Goal: Information Seeking & Learning: Learn about a topic

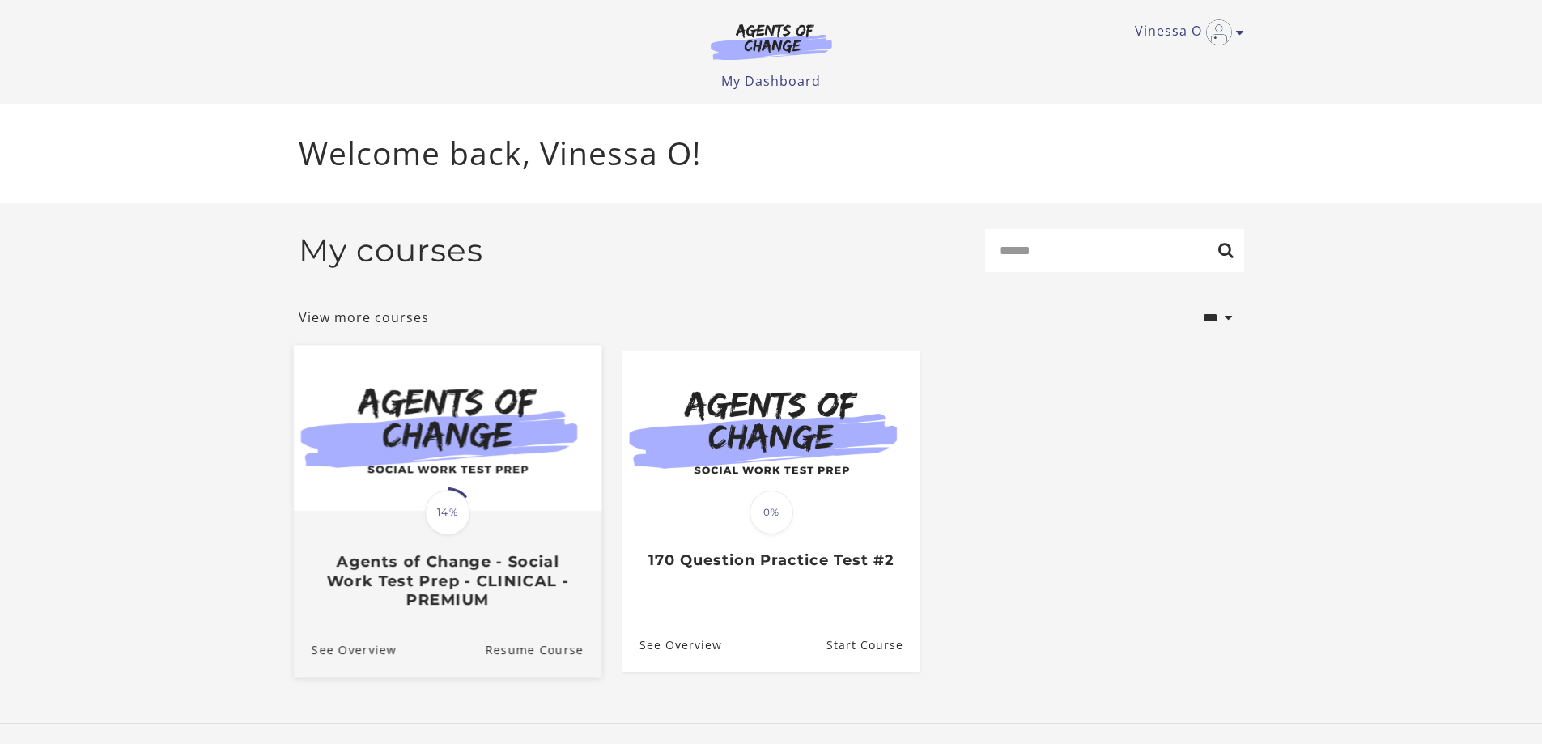
click at [470, 546] on div "Translation missing: en.liquid.partials.dashboard_course_card.progress_descript…" at bounding box center [447, 560] width 308 height 96
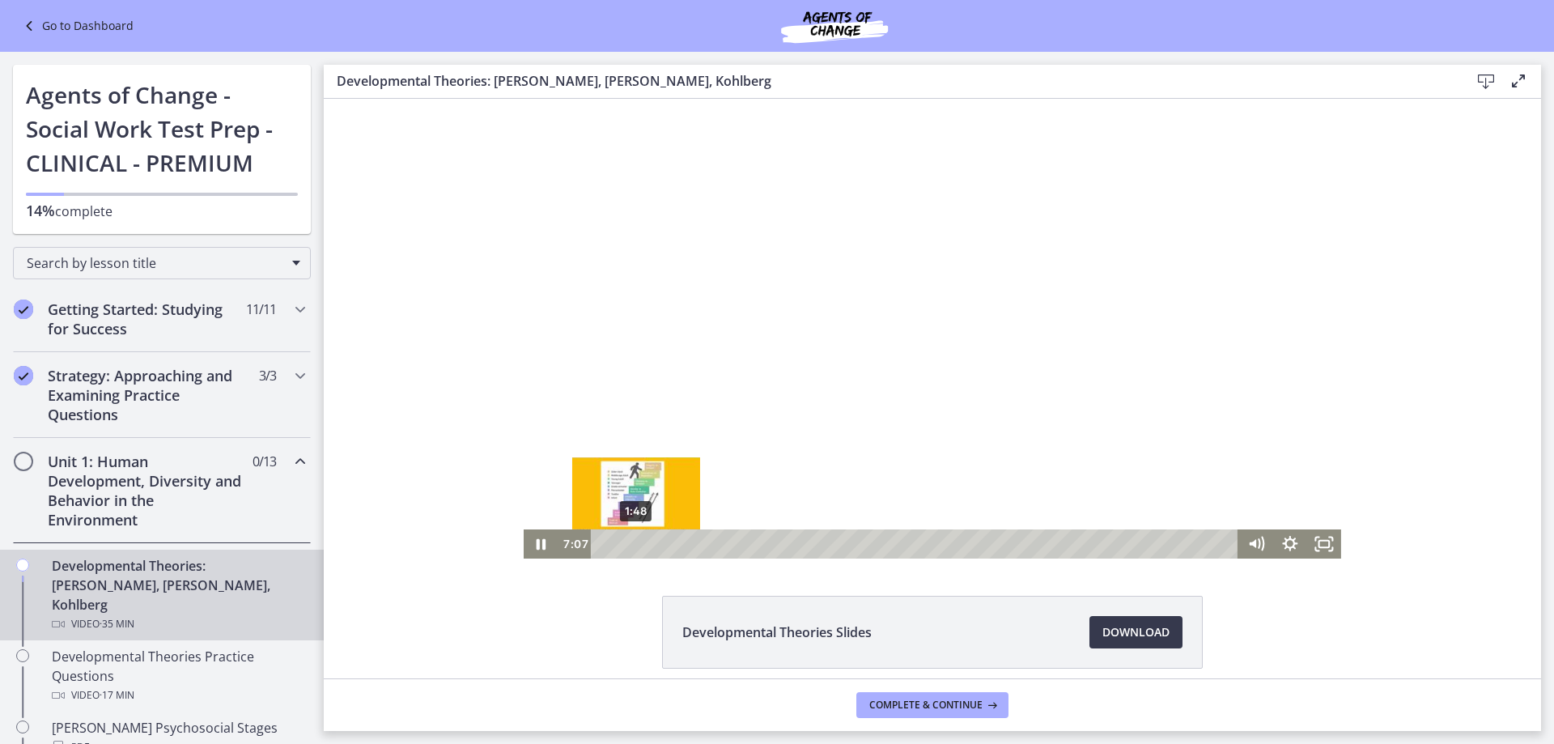
click at [630, 544] on div "1:48" at bounding box center [916, 543] width 627 height 29
click at [618, 545] on div "1:08" at bounding box center [916, 543] width 627 height 29
click at [538, 546] on icon "Pause" at bounding box center [542, 544] width 10 height 11
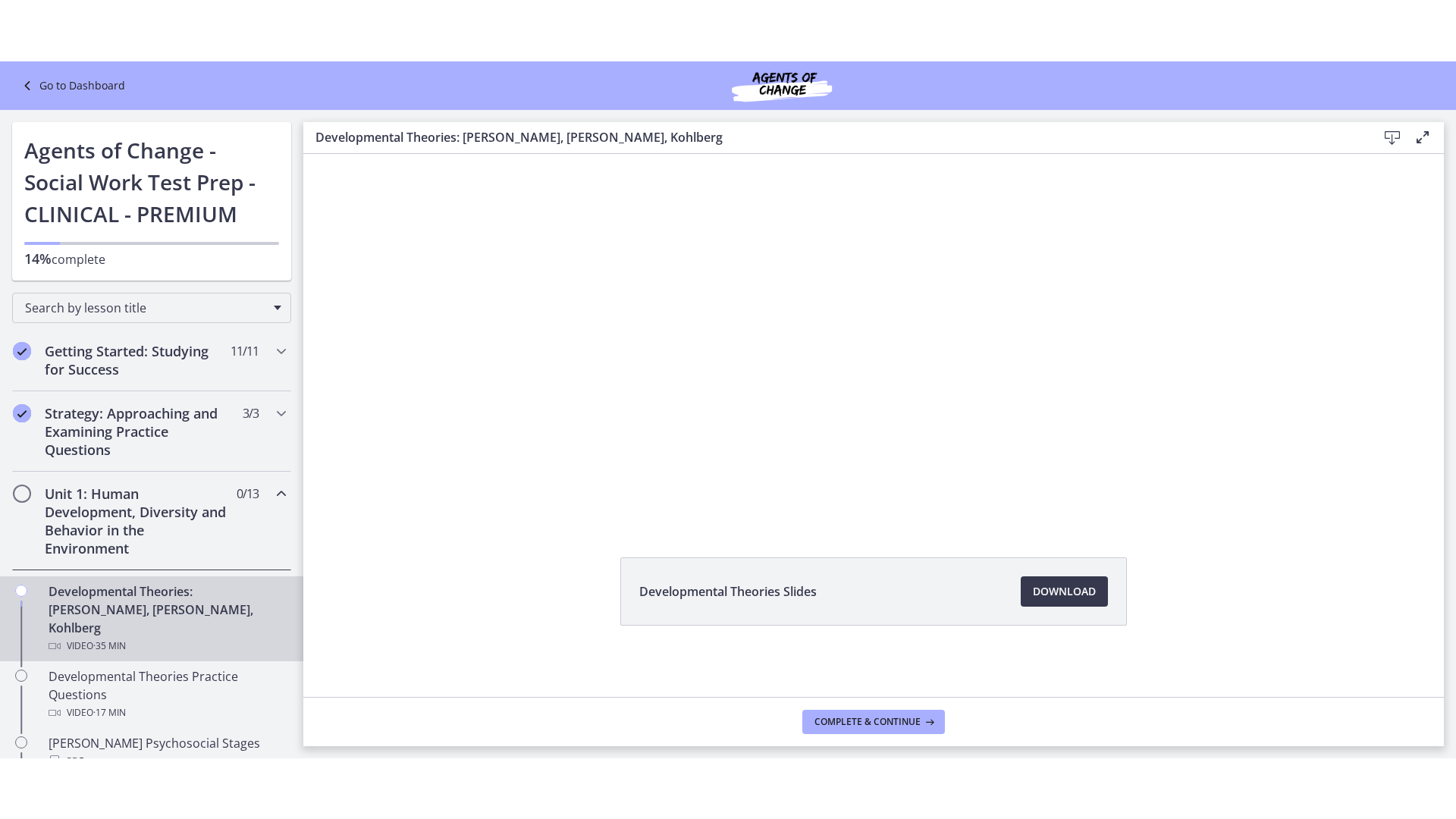
scroll to position [64, 0]
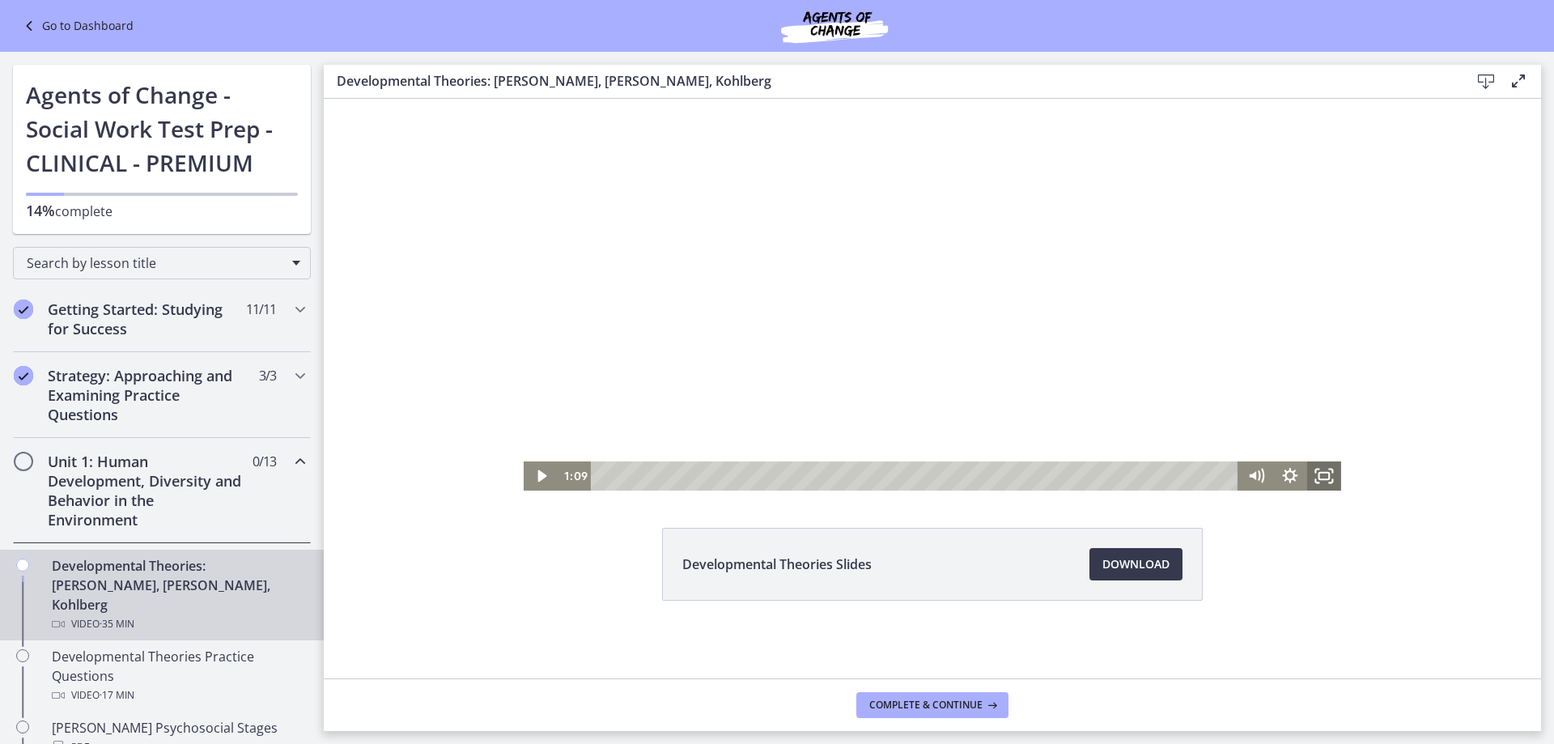
drag, startPoint x: 1316, startPoint y: 469, endPoint x: 1325, endPoint y: 673, distance: 203.4
click at [1316, 469] on icon "Fullscreen" at bounding box center [1324, 475] width 34 height 29
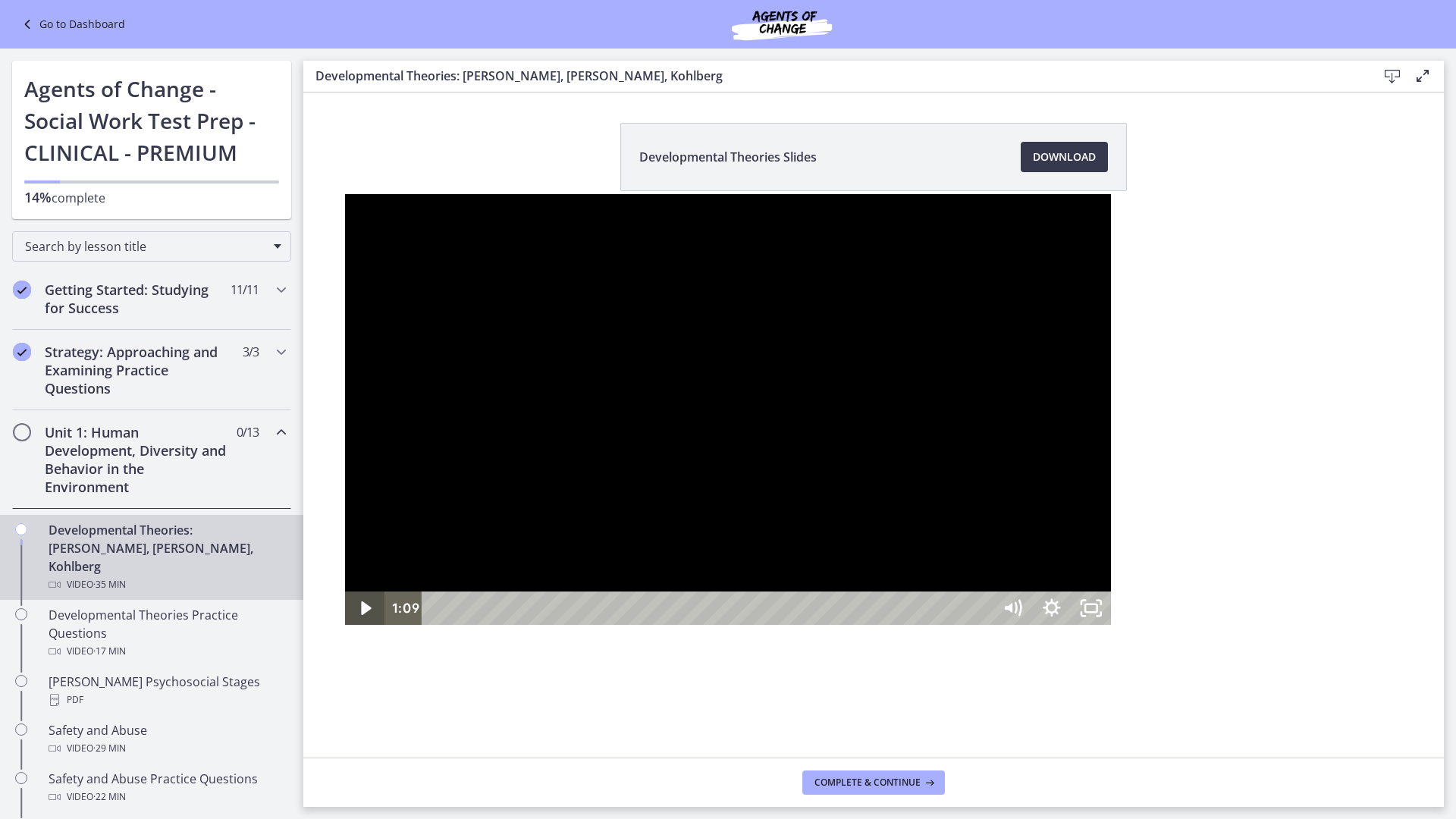
click at [362, 615] on icon "Play Video" at bounding box center [366, 608] width 10 height 14
click at [360, 615] on icon "Pause" at bounding box center [364, 609] width 10 height 13
click at [347, 625] on icon "Play Video" at bounding box center [366, 608] width 39 height 34
click at [360, 615] on icon "Pause" at bounding box center [364, 609] width 10 height 13
click at [343, 629] on icon "Play Video" at bounding box center [366, 608] width 47 height 40
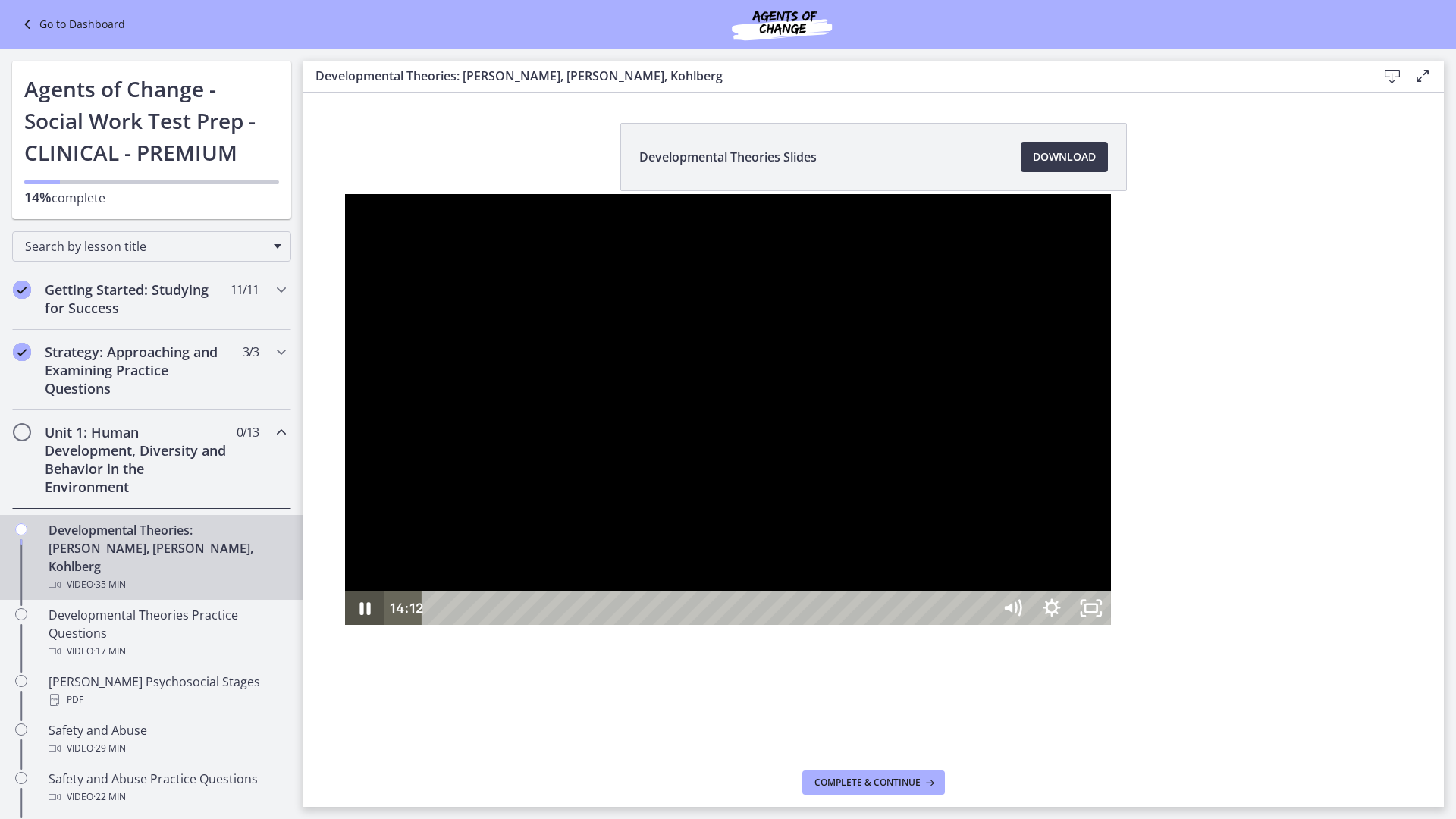
click at [360, 615] on icon "Pause" at bounding box center [364, 609] width 10 height 13
click at [514, 209] on div at bounding box center [728, 410] width 766 height 431
click at [345, 355] on div at bounding box center [728, 410] width 766 height 431
click at [915, 625] on div at bounding box center [728, 410] width 766 height 431
click at [482, 558] on div at bounding box center [728, 410] width 766 height 431
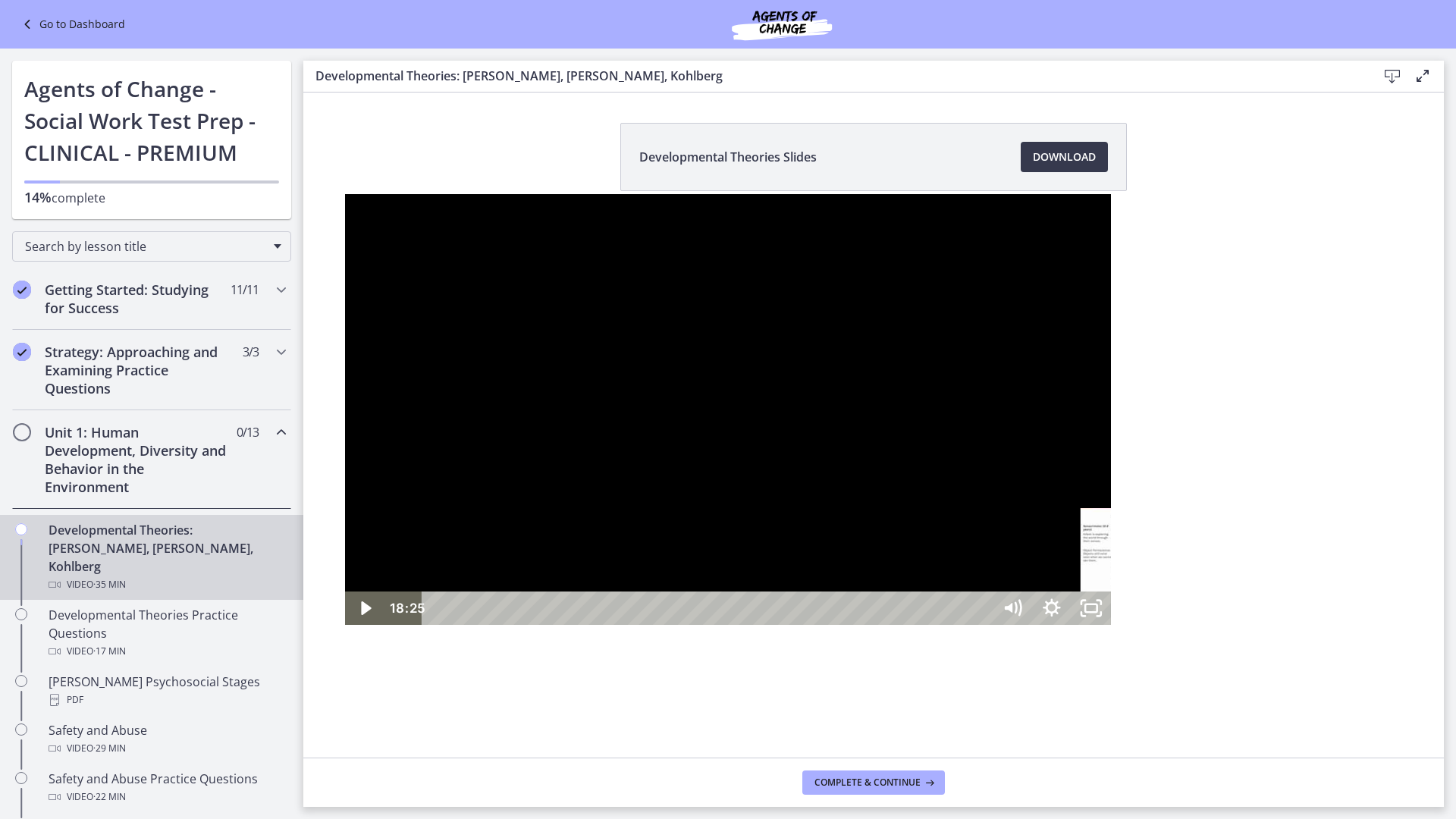
click at [810, 625] on div "20:14" at bounding box center [709, 608] width 546 height 34
click at [735, 625] on div "18:05" at bounding box center [709, 608] width 546 height 34
click at [343, 629] on icon "Play Video" at bounding box center [366, 608] width 47 height 40
click at [360, 615] on icon "Pause" at bounding box center [364, 609] width 10 height 13
click at [345, 484] on div at bounding box center [728, 410] width 766 height 431
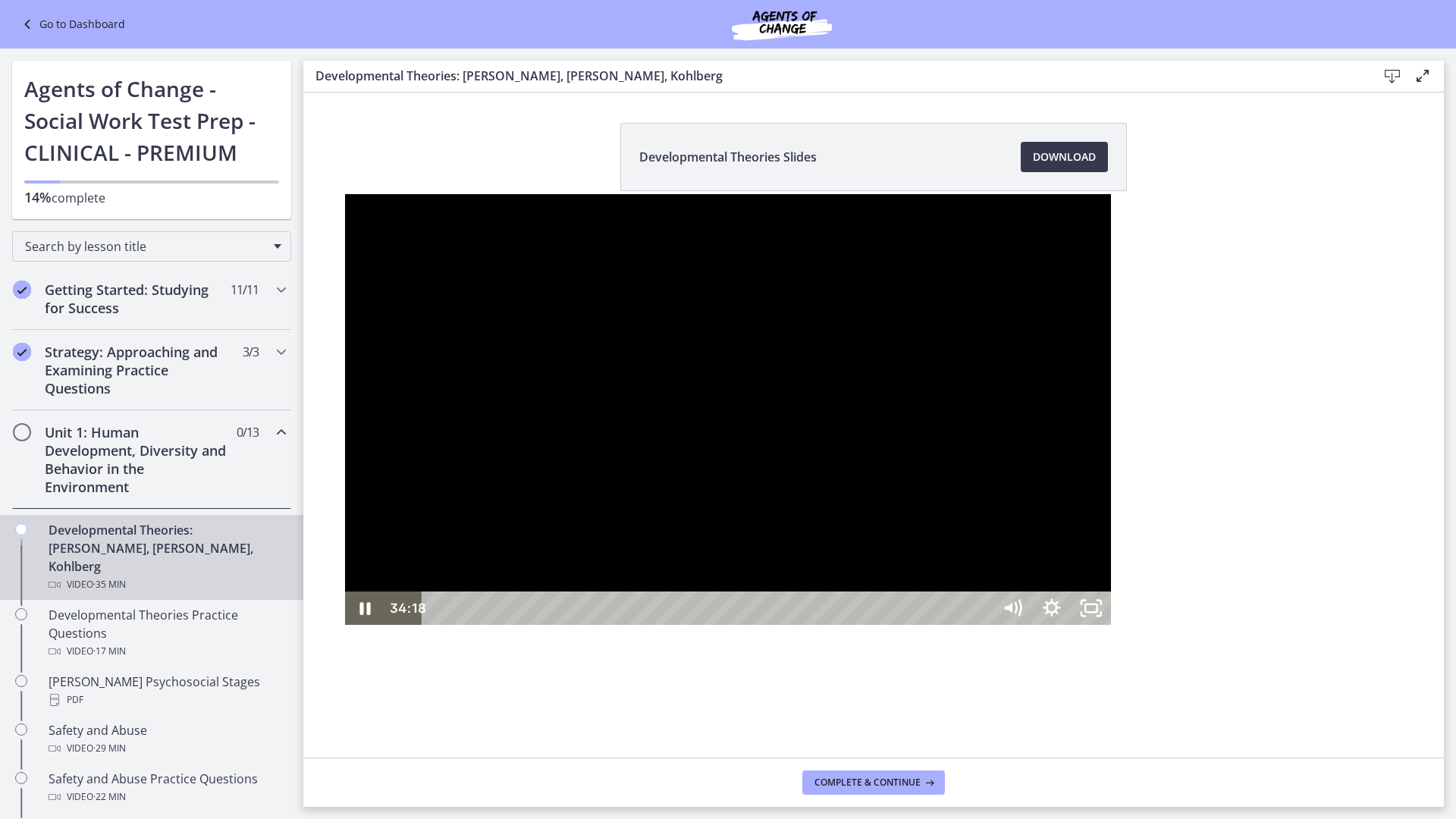
drag, startPoint x: 302, startPoint y: 526, endPoint x: 72, endPoint y: 452, distance: 241.6
click at [345, 452] on div at bounding box center [728, 410] width 766 height 431
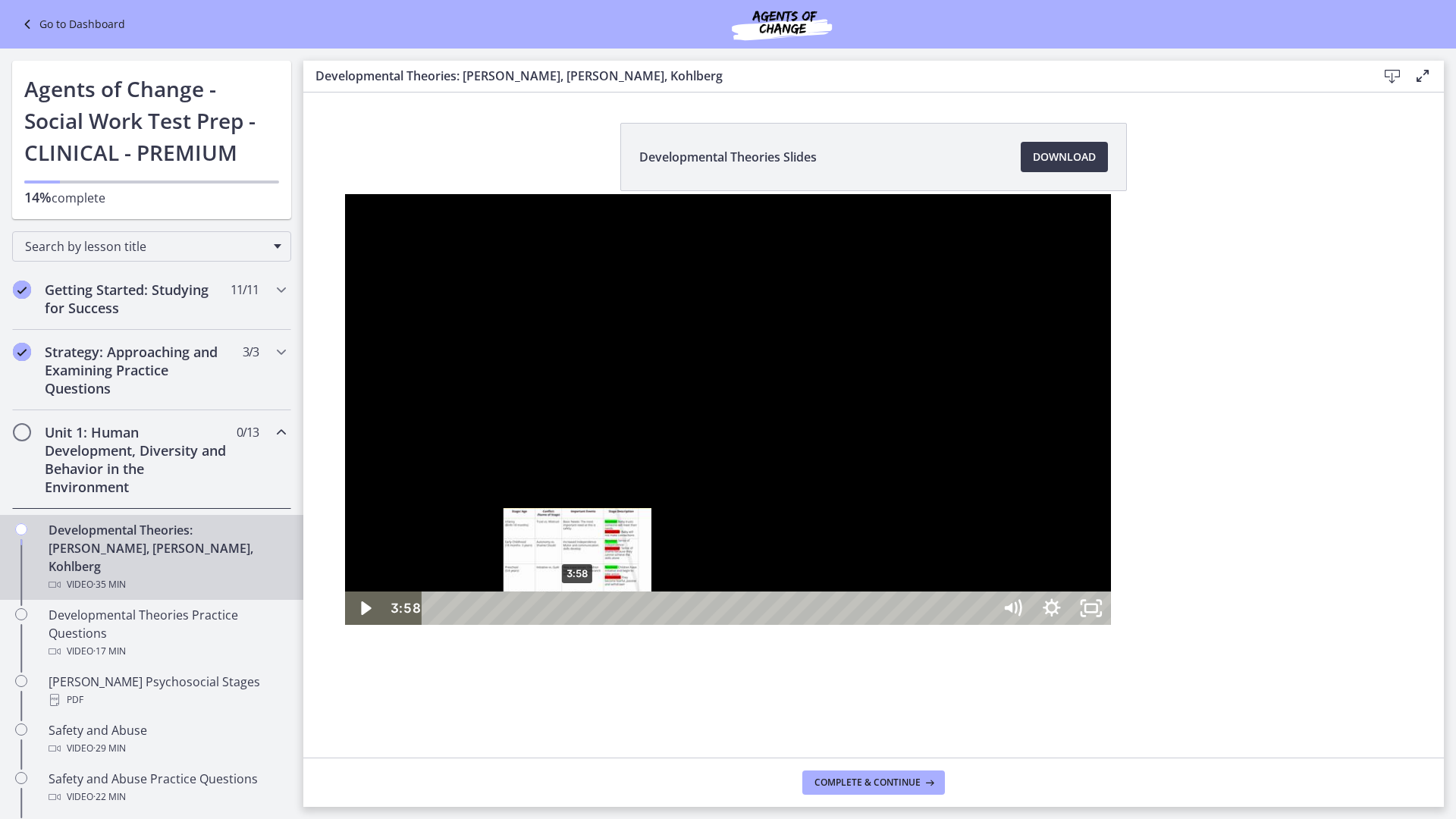
click at [437, 625] on div "3:58" at bounding box center [709, 608] width 546 height 34
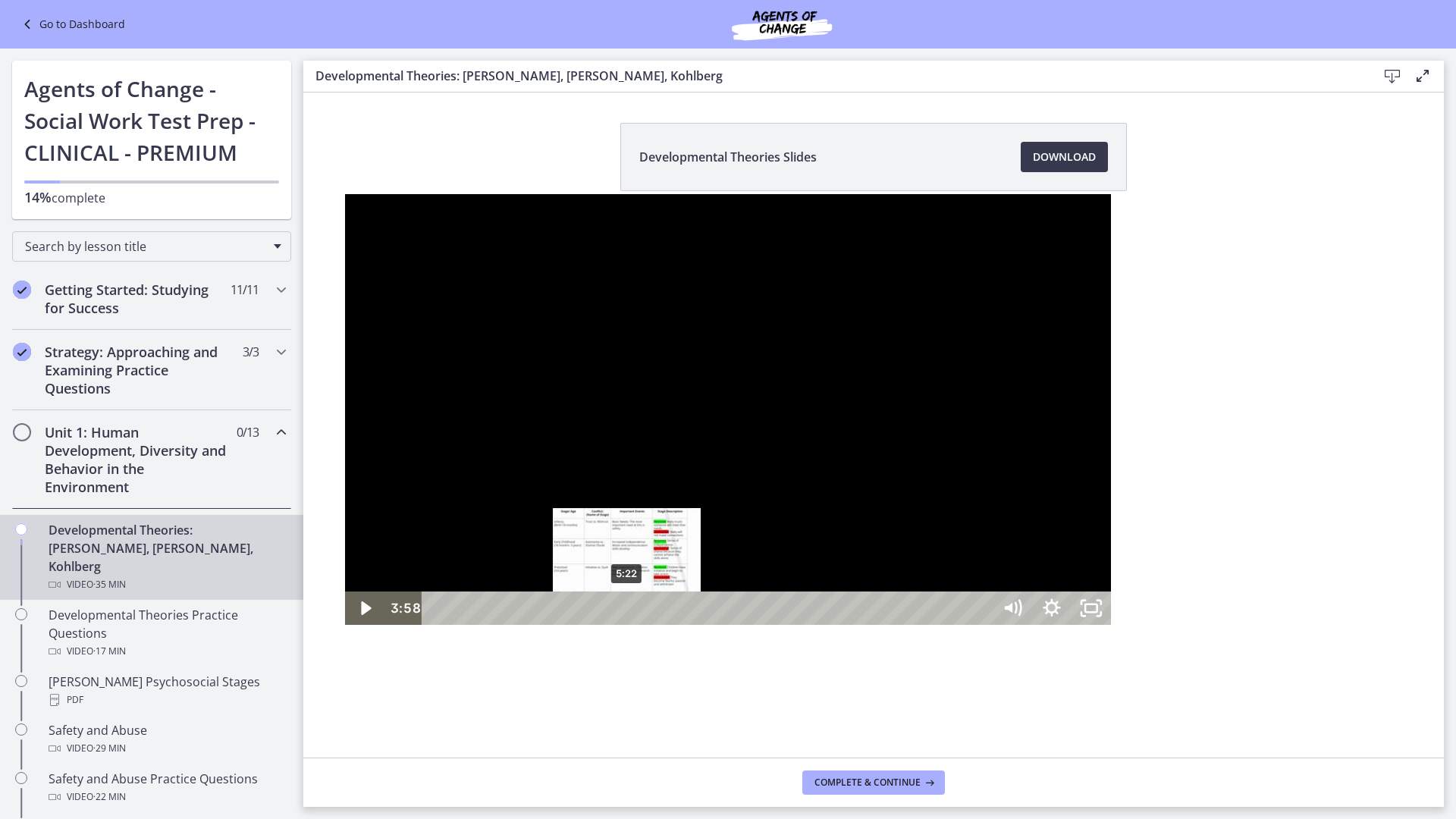
click at [437, 625] on div "5:22" at bounding box center [709, 608] width 546 height 34
click at [437, 625] on div "6:15" at bounding box center [709, 608] width 546 height 34
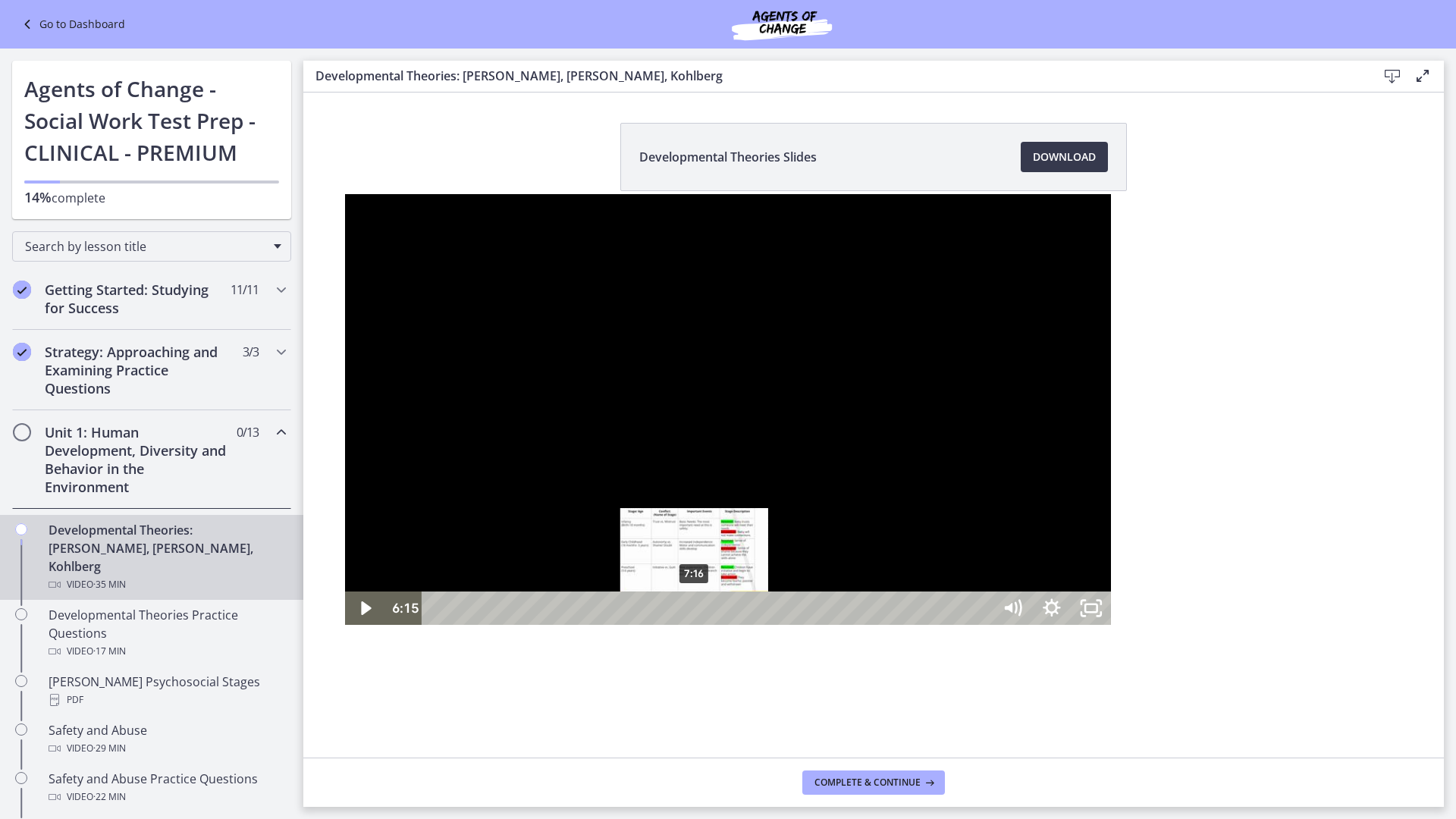
click at [437, 625] on div "7:16" at bounding box center [709, 608] width 546 height 34
click at [437, 625] on div "8:03" at bounding box center [709, 608] width 546 height 34
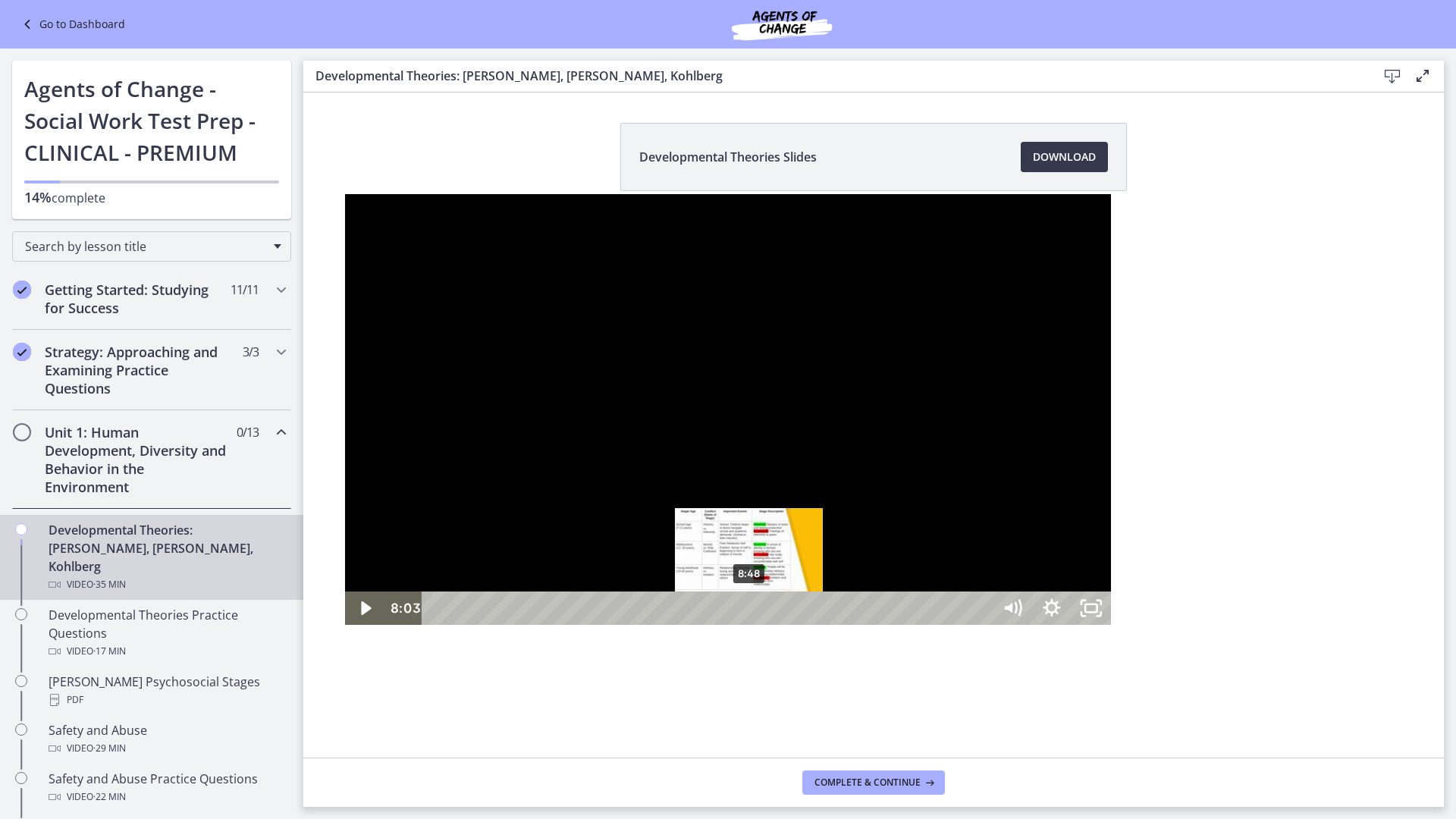
click at [437, 625] on div "8:48" at bounding box center [709, 608] width 546 height 34
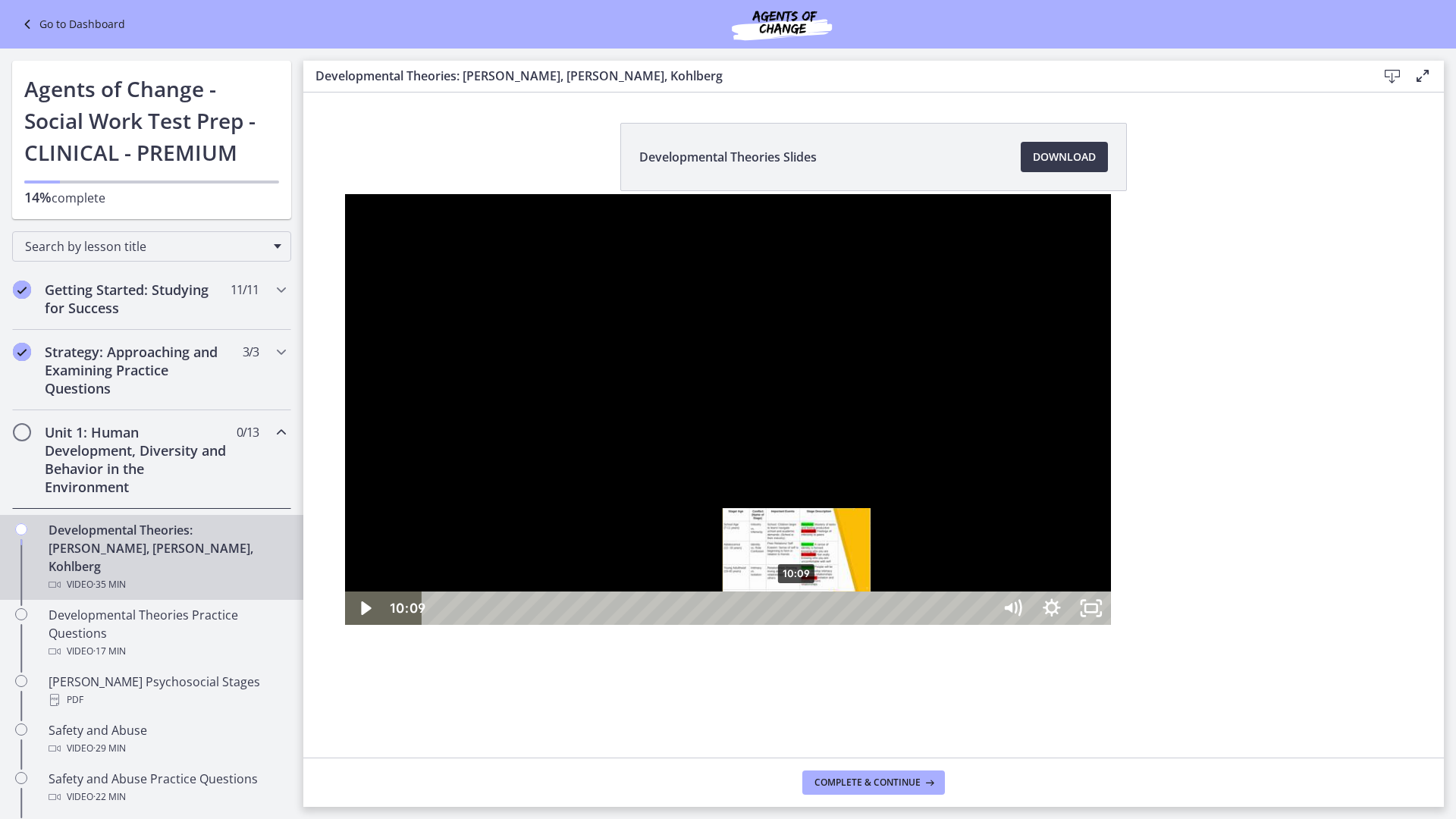
click at [453, 625] on div "10:09" at bounding box center [709, 608] width 546 height 34
click at [468, 625] on div "10:33" at bounding box center [709, 608] width 546 height 34
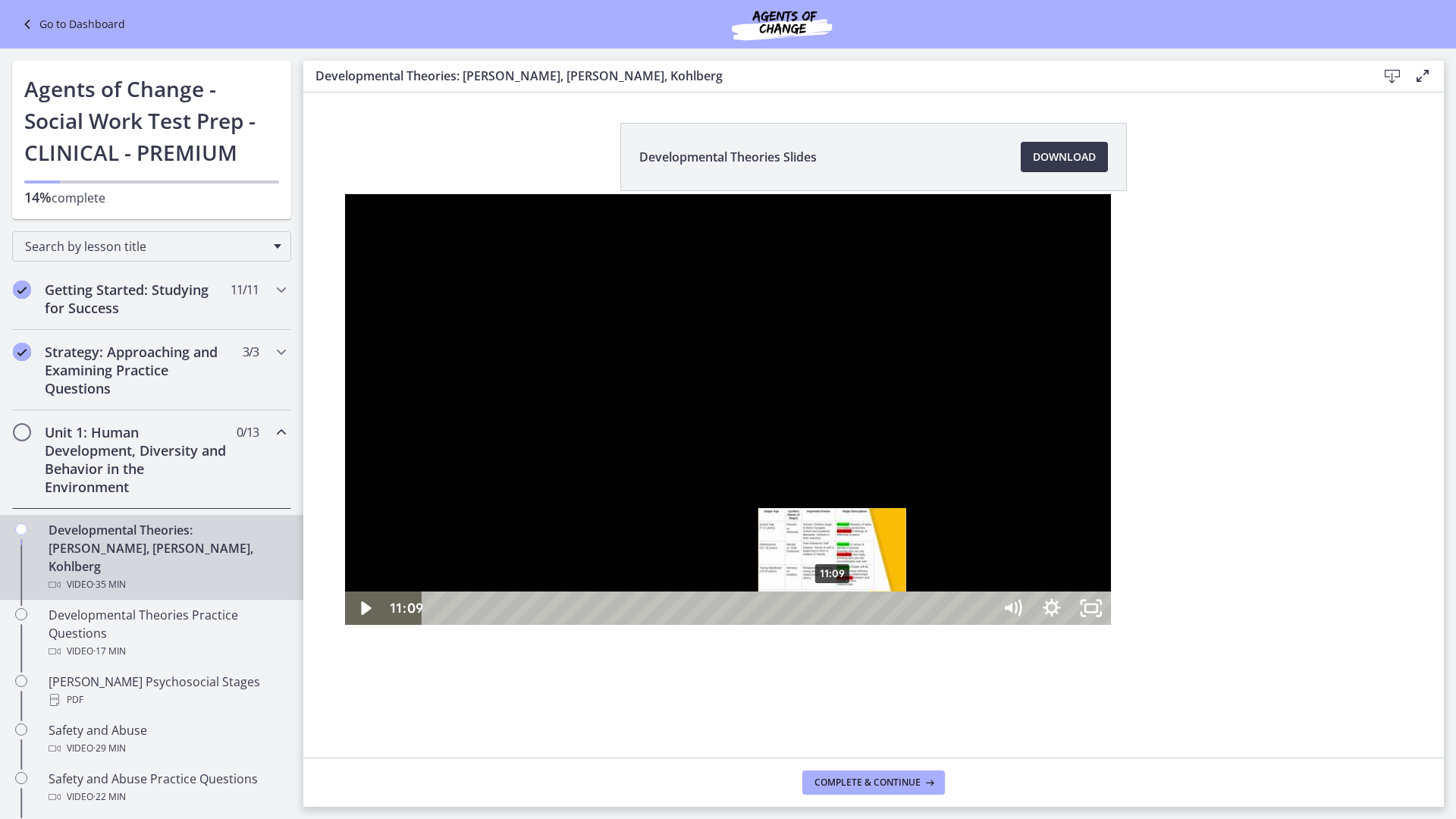
click at [488, 625] on div "11:09" at bounding box center [709, 608] width 546 height 34
click at [500, 625] on div "11:30" at bounding box center [709, 608] width 546 height 34
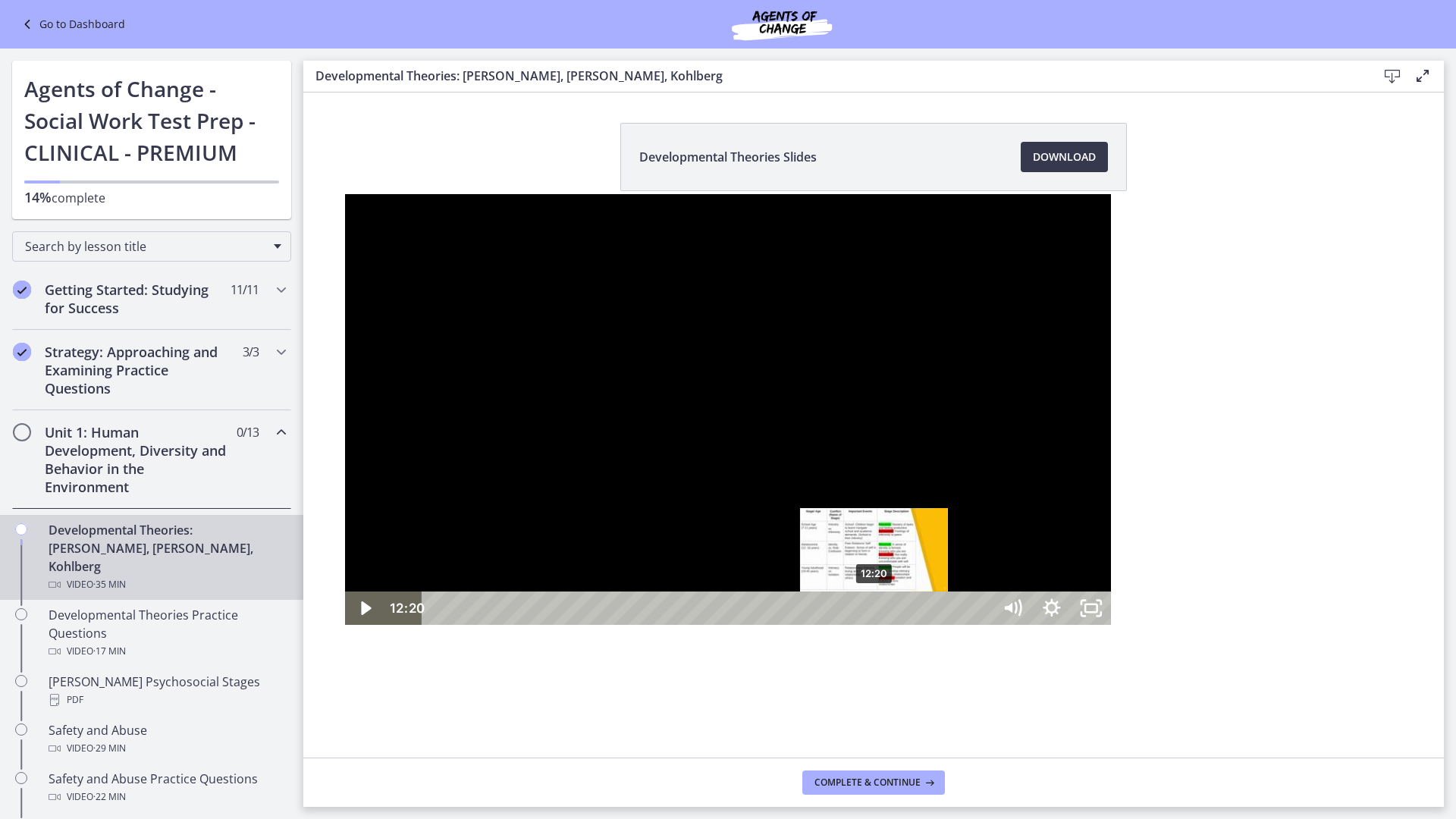
click at [530, 625] on div "12:20" at bounding box center [709, 608] width 546 height 34
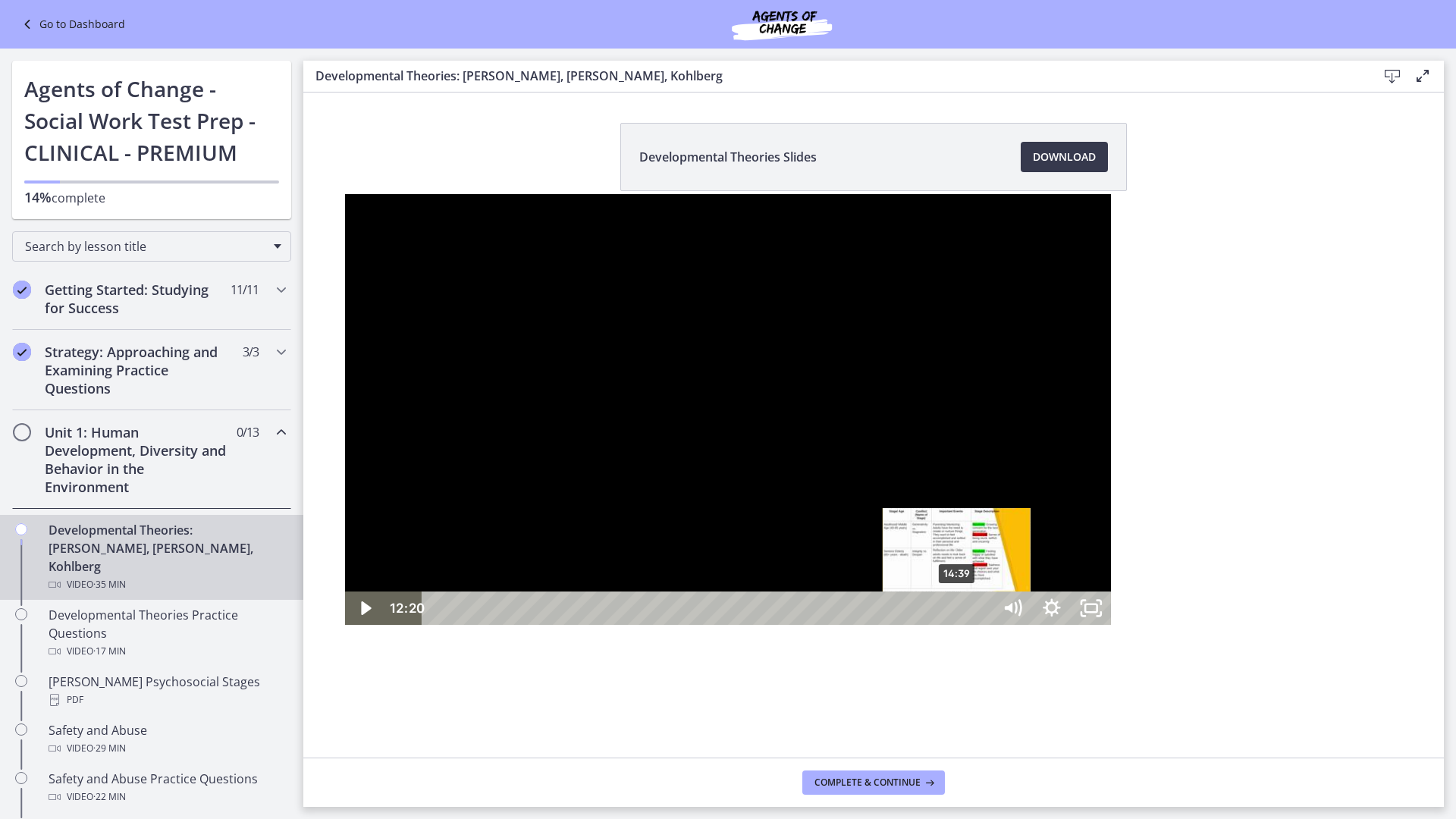
click at [613, 625] on div "14:39" at bounding box center [709, 608] width 546 height 34
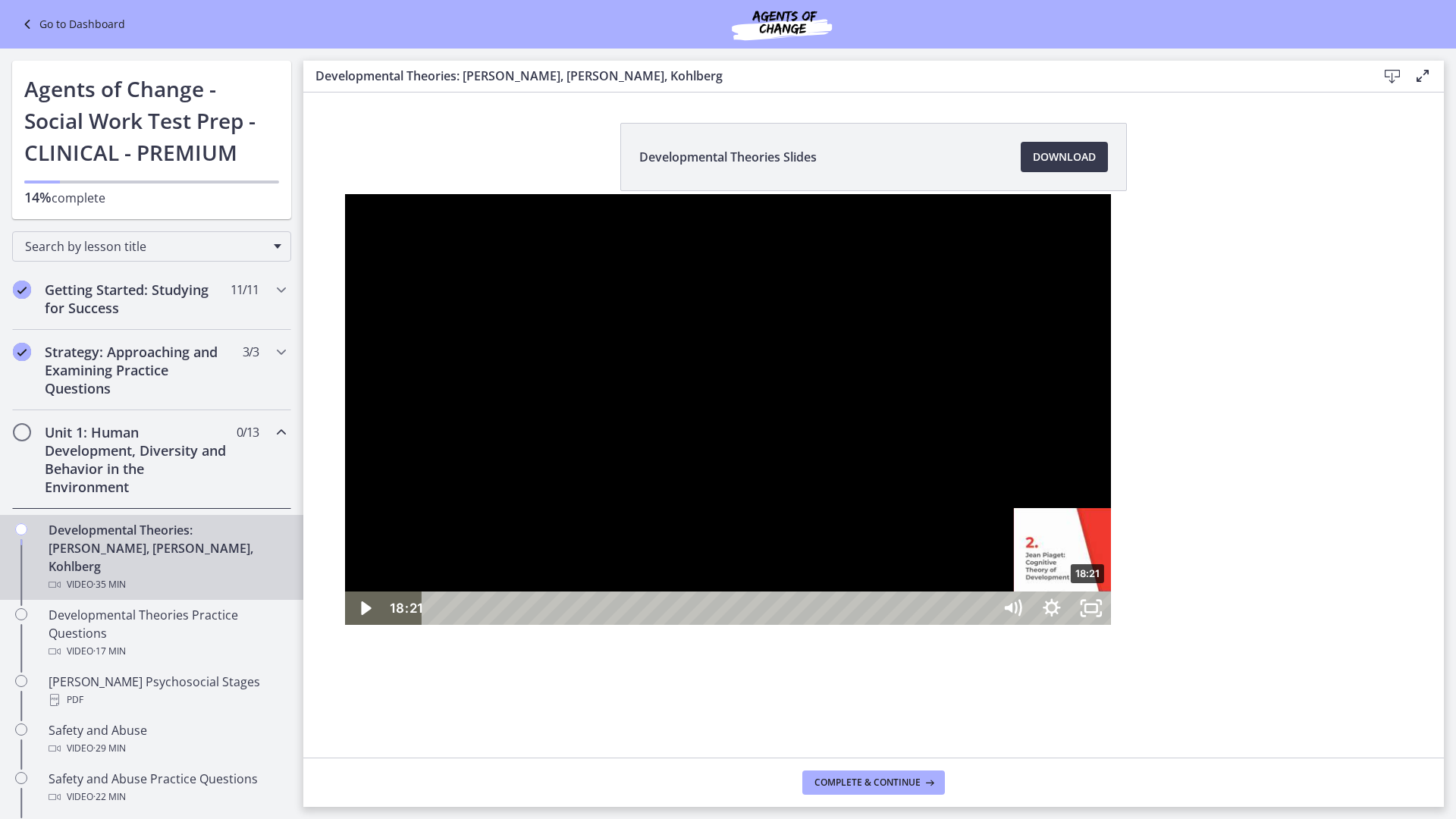
click at [744, 625] on div "18:21" at bounding box center [709, 608] width 546 height 34
click at [365, 395] on div at bounding box center [728, 410] width 766 height 431
click at [345, 625] on icon "Pause" at bounding box center [364, 608] width 39 height 34
drag, startPoint x: 353, startPoint y: 714, endPoint x: 334, endPoint y: 686, distance: 33.8
click at [352, 625] on div at bounding box center [728, 410] width 766 height 431
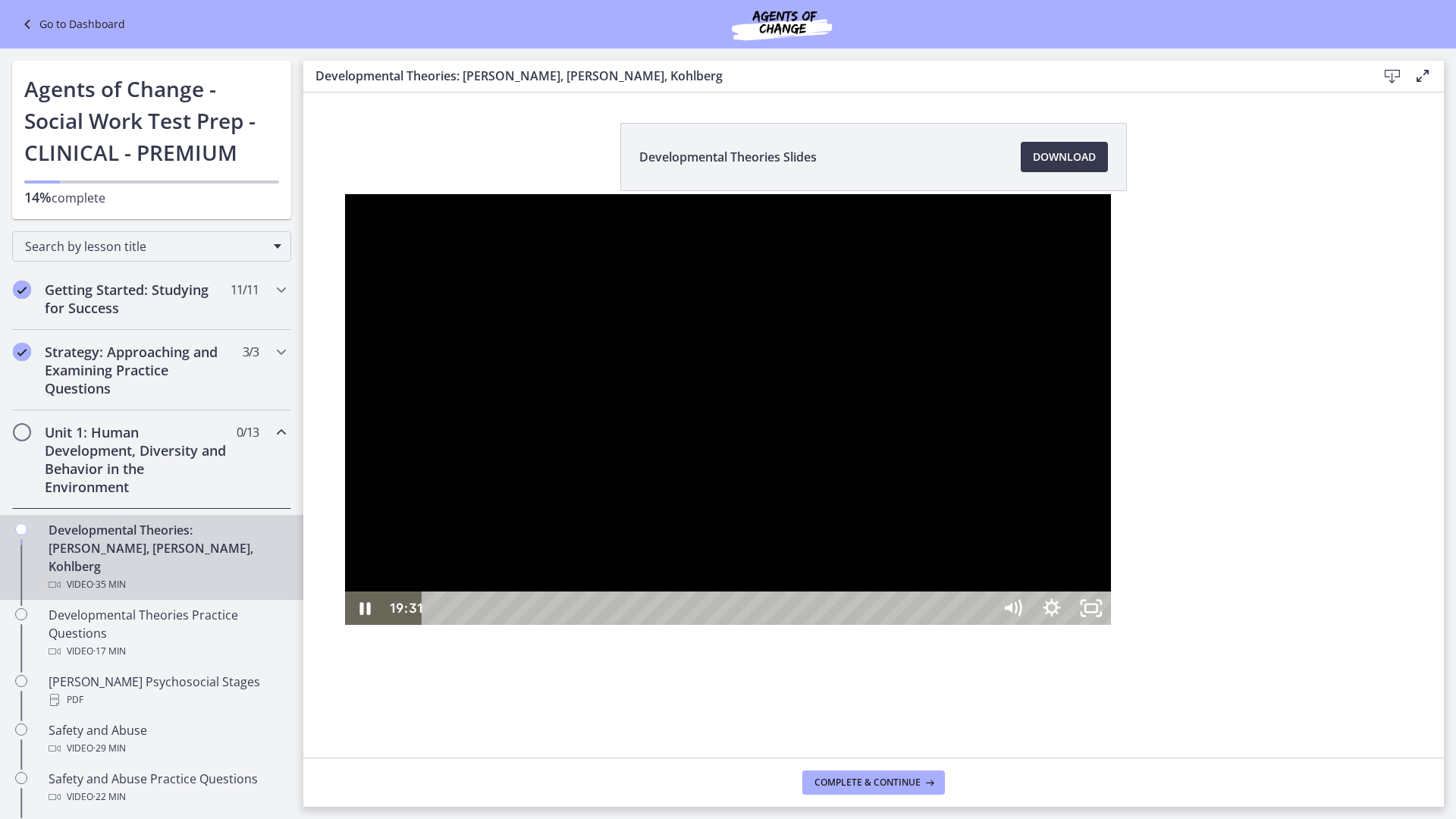
click at [408, 514] on div at bounding box center [728, 410] width 766 height 431
click at [345, 482] on div at bounding box center [728, 410] width 766 height 431
click at [464, 329] on div at bounding box center [728, 410] width 766 height 431
click at [345, 330] on div at bounding box center [728, 410] width 766 height 431
click at [1072, 625] on icon "Show settings menu" at bounding box center [1052, 608] width 39 height 34
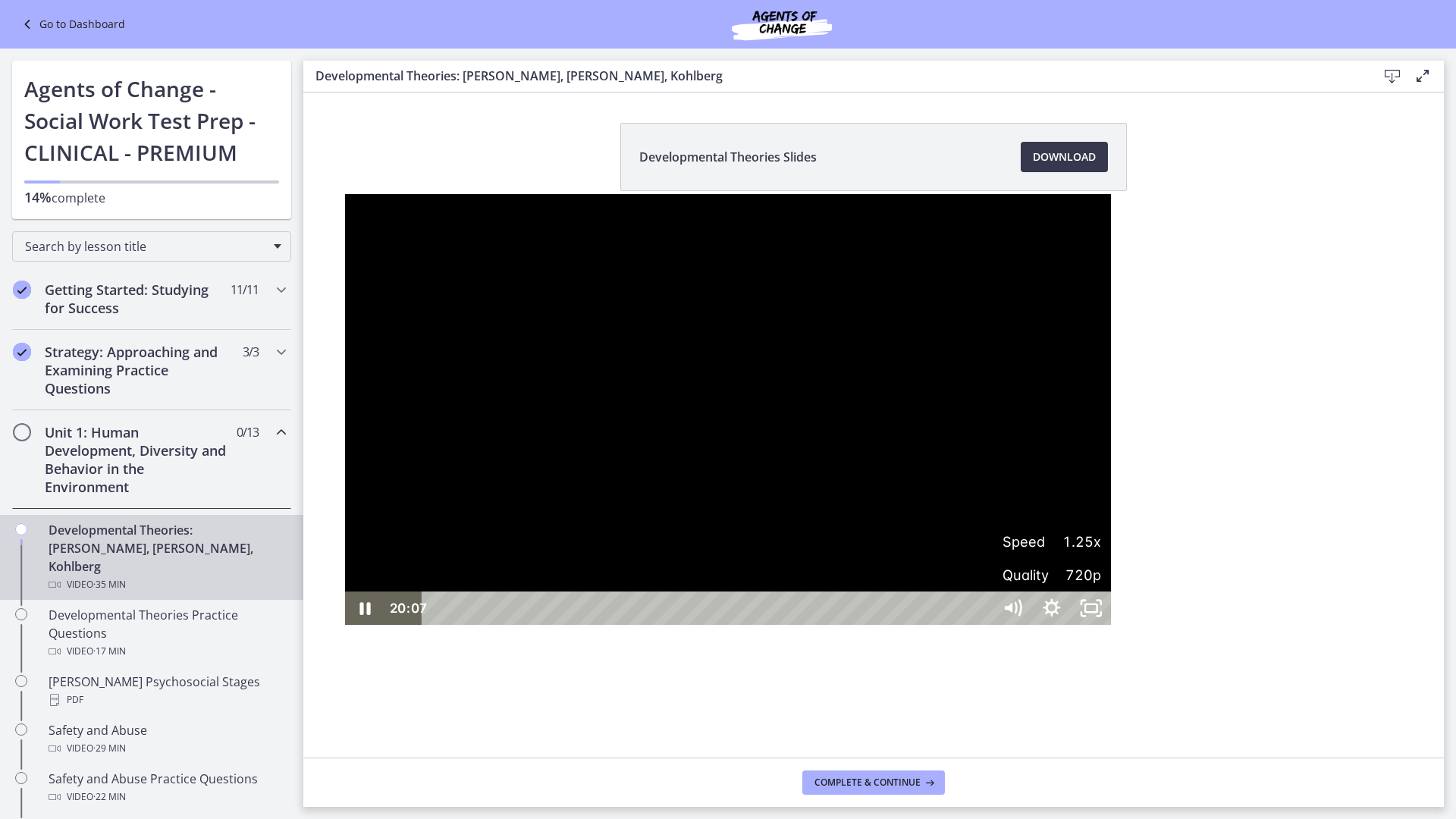
click at [1101, 558] on span "1.25x" at bounding box center [1077, 542] width 50 height 34
click at [1111, 425] on label "1x" at bounding box center [1052, 408] width 118 height 35
drag, startPoint x: 416, startPoint y: 503, endPoint x: 457, endPoint y: 568, distance: 76.9
click at [417, 504] on div at bounding box center [728, 410] width 766 height 431
click at [453, 558] on div at bounding box center [728, 410] width 766 height 431
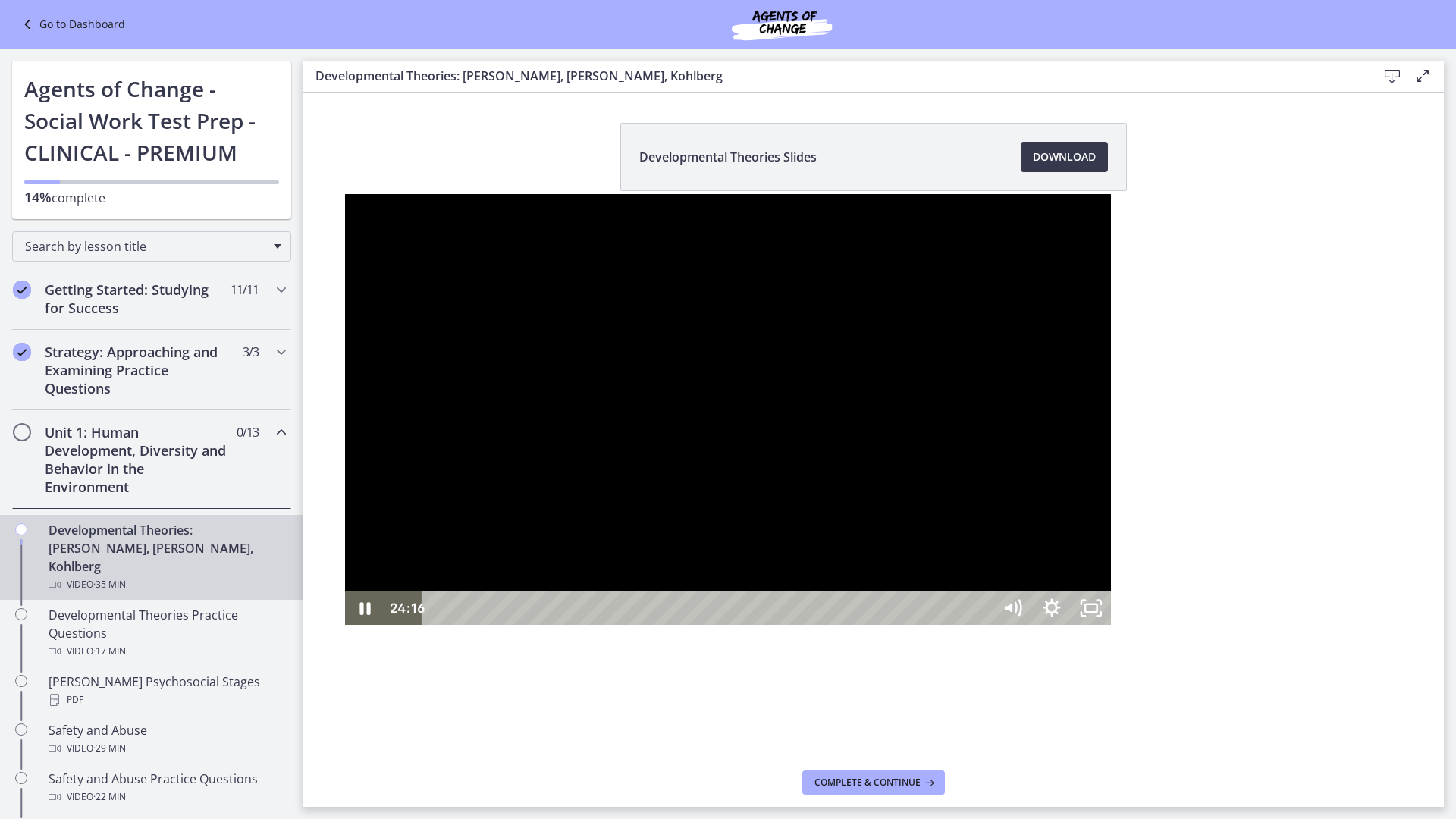
drag, startPoint x: 462, startPoint y: 478, endPoint x: 595, endPoint y: 458, distance: 134.5
click at [462, 478] on div at bounding box center [728, 410] width 766 height 431
click at [1111, 552] on div at bounding box center [728, 410] width 766 height 431
click at [607, 376] on div at bounding box center [728, 410] width 766 height 431
click at [1111, 625] on icon "Unfullscreen" at bounding box center [1092, 608] width 39 height 34
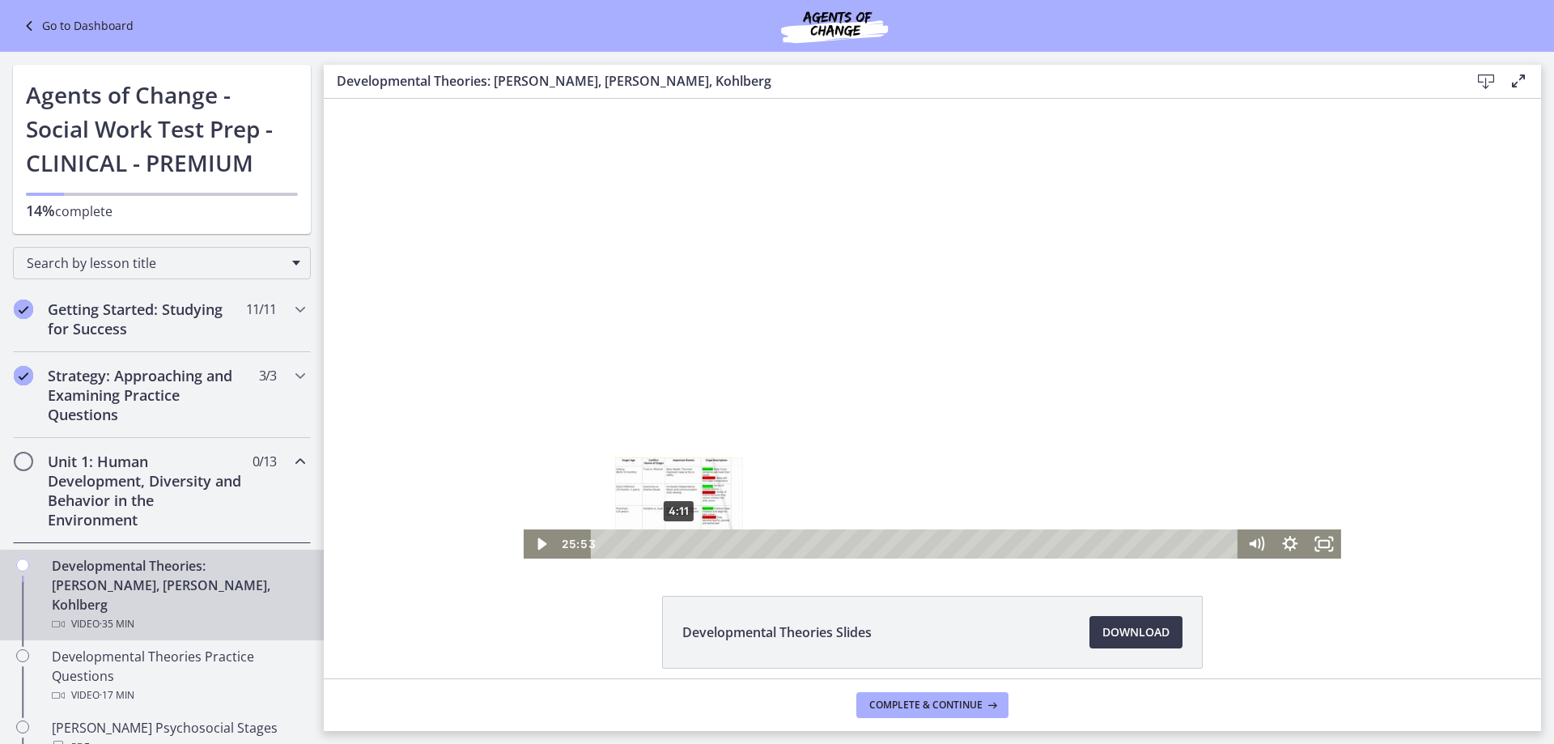
click at [673, 544] on div "4:11" at bounding box center [916, 543] width 627 height 29
click at [750, 544] on div "8:25" at bounding box center [916, 543] width 627 height 29
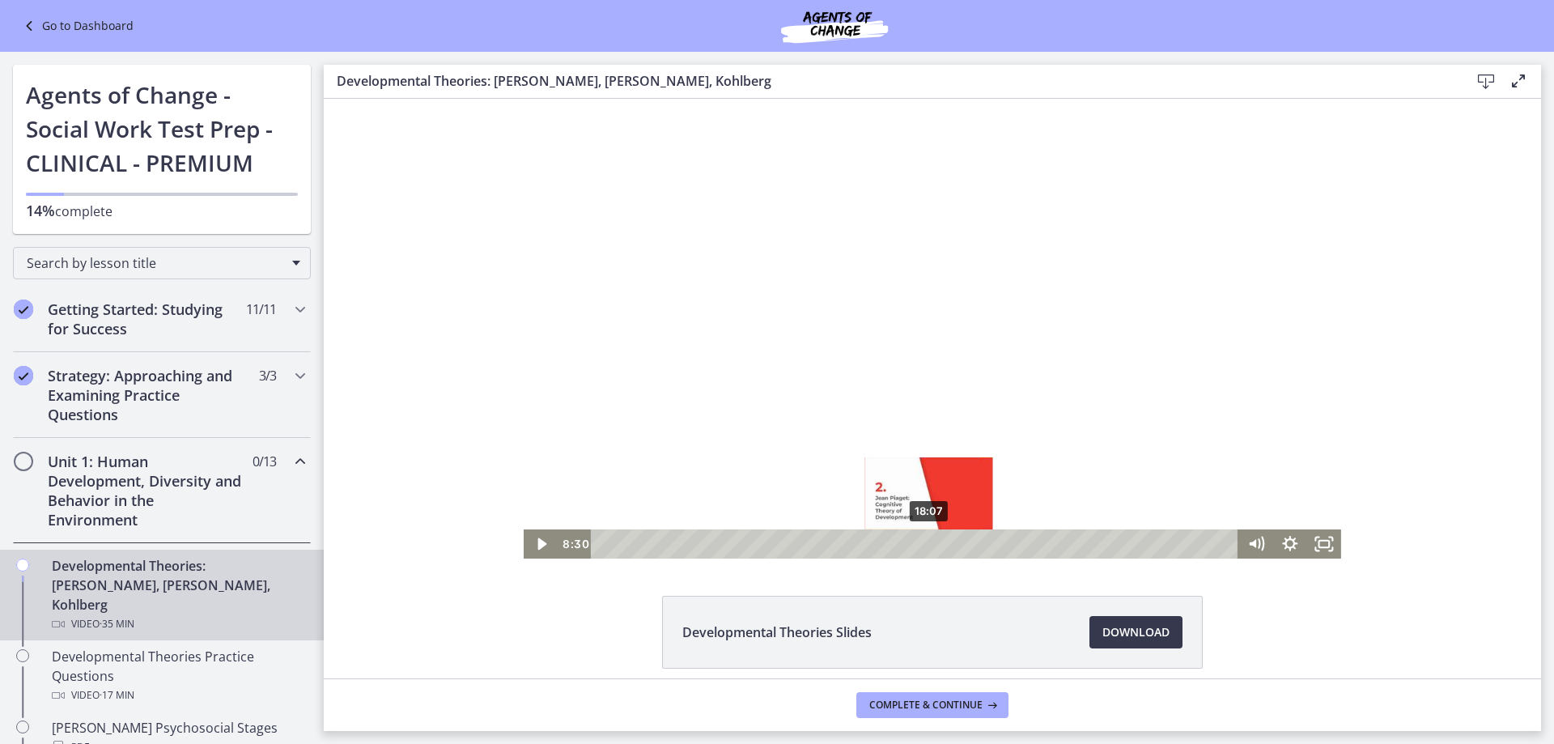
click at [924, 544] on div "18:07" at bounding box center [916, 543] width 627 height 29
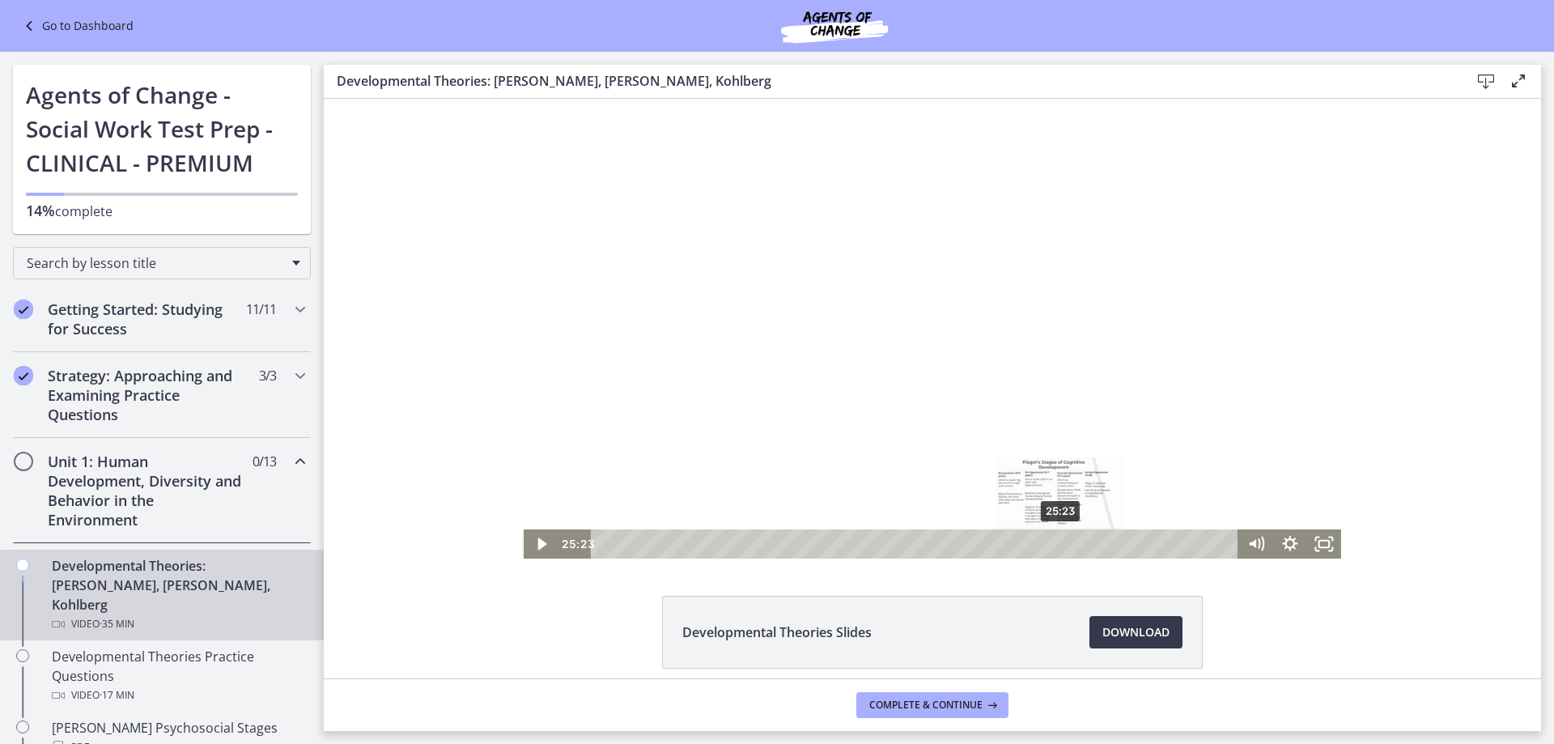
click at [1055, 541] on div "25:23" at bounding box center [916, 543] width 627 height 29
click at [1063, 542] on div "25:50" at bounding box center [916, 543] width 627 height 29
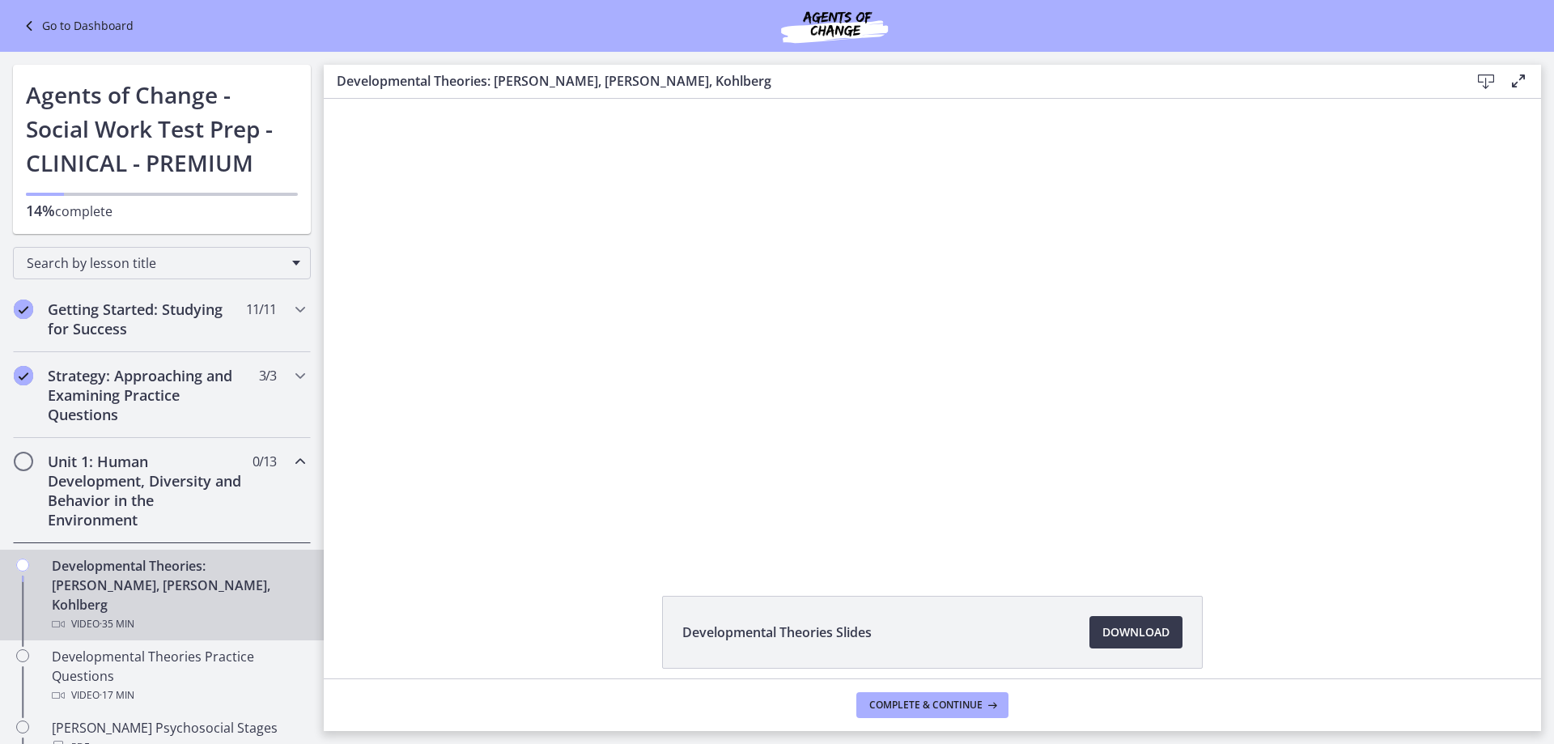
click at [380, 627] on div "Developmental Theories Slides Download Opens in a new window" at bounding box center [932, 671] width 1217 height 151
click at [71, 15] on div "Go to Dashboard" at bounding box center [777, 26] width 1554 height 52
click at [70, 28] on link "Go to Dashboard" at bounding box center [76, 25] width 114 height 19
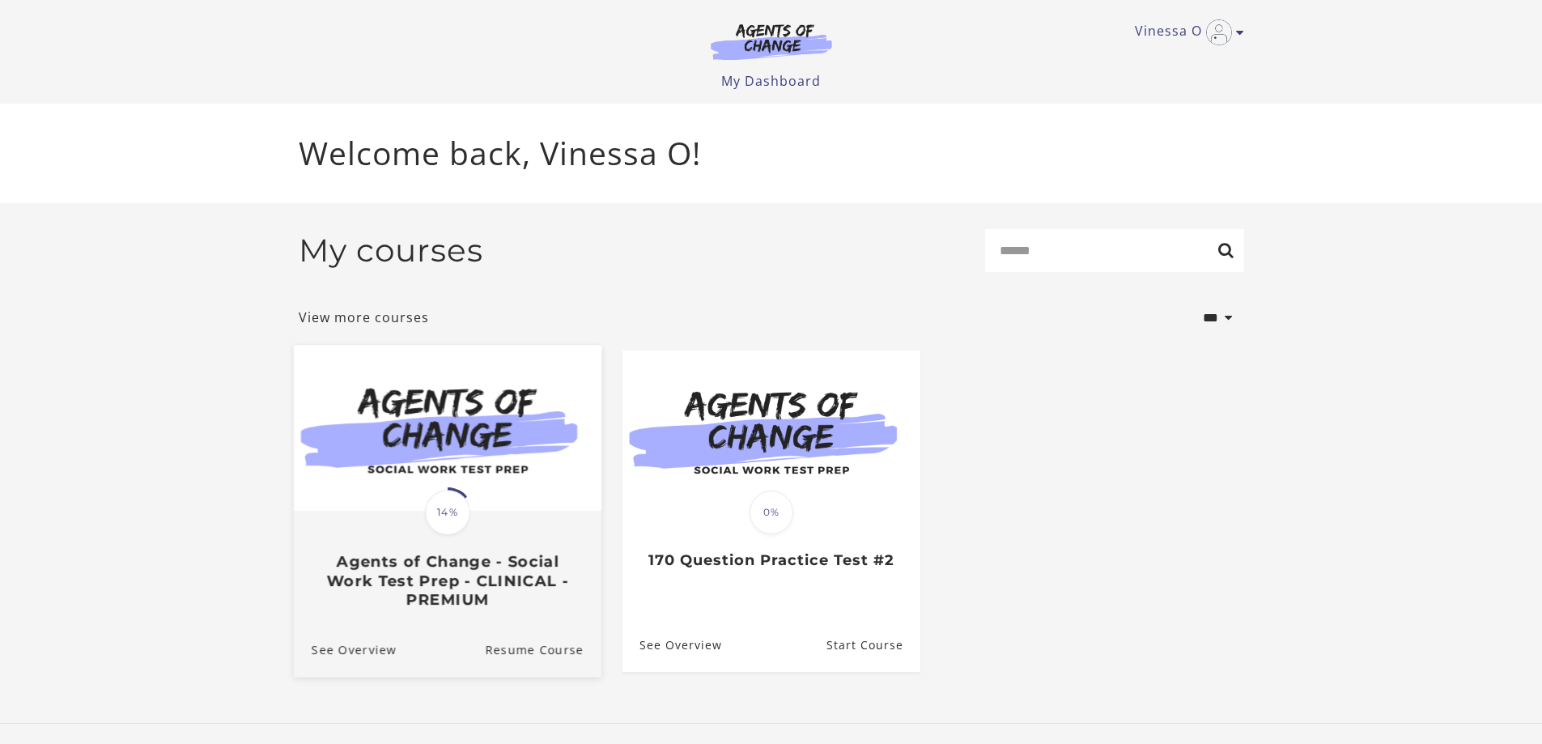
click at [491, 468] on img at bounding box center [447, 428] width 308 height 166
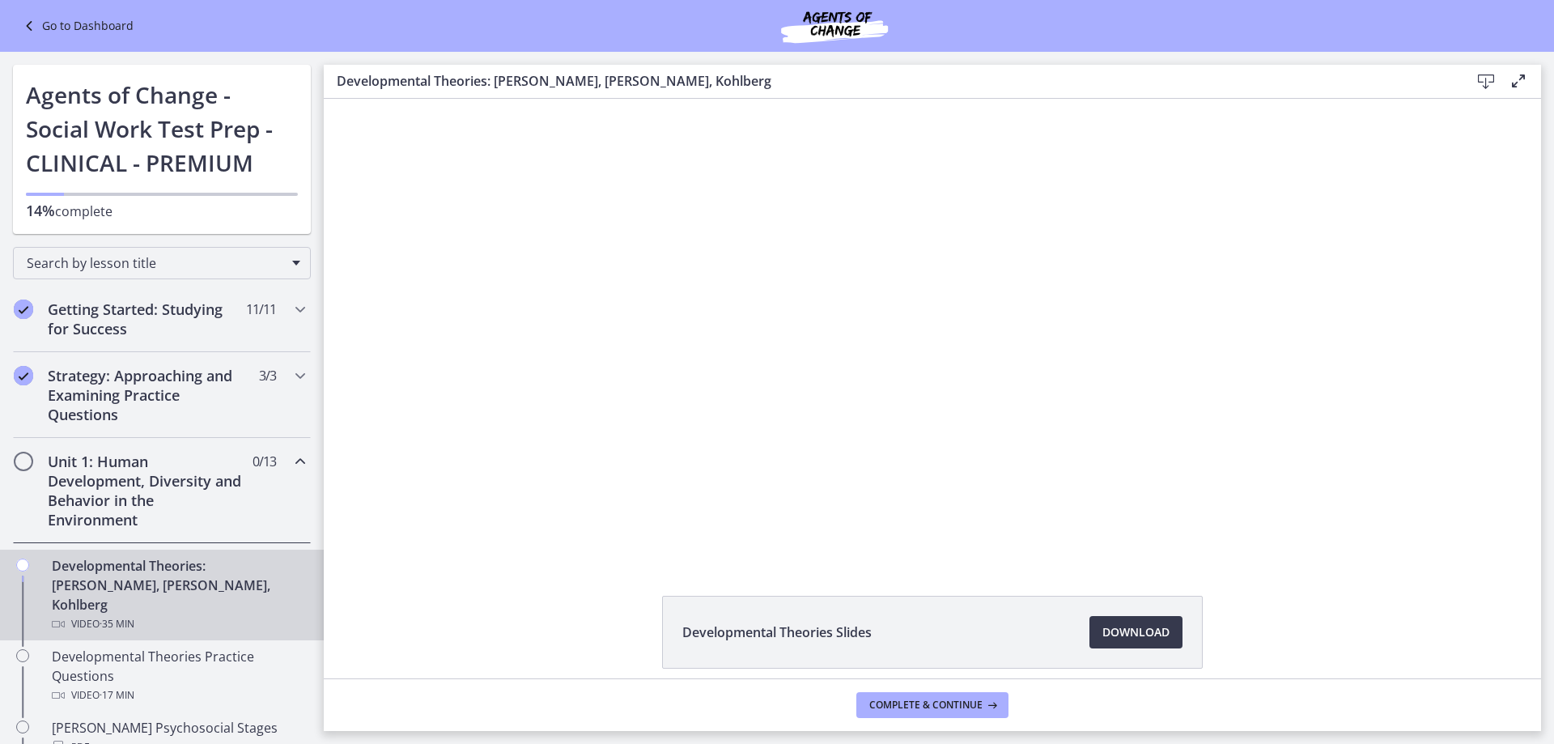
click at [43, 24] on link "Go to Dashboard" at bounding box center [76, 25] width 114 height 19
